Goal: Information Seeking & Learning: Stay updated

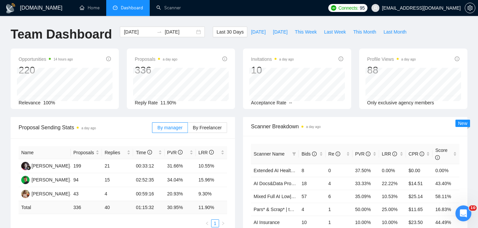
click at [237, 111] on div "Opportunities 14 hours ago 220 Relevance 100% Proposals a day ago 336 [DATE] Se…" at bounding box center [239, 82] width 464 height 68
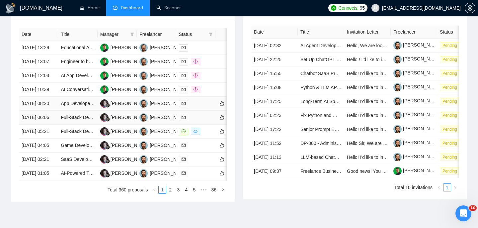
scroll to position [276, 0]
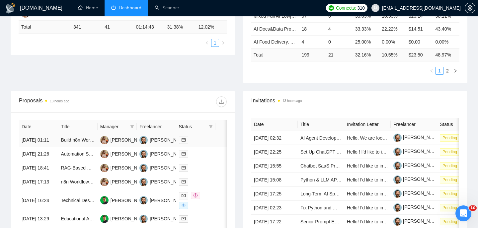
scroll to position [180, 0]
